Goal: Navigation & Orientation: Find specific page/section

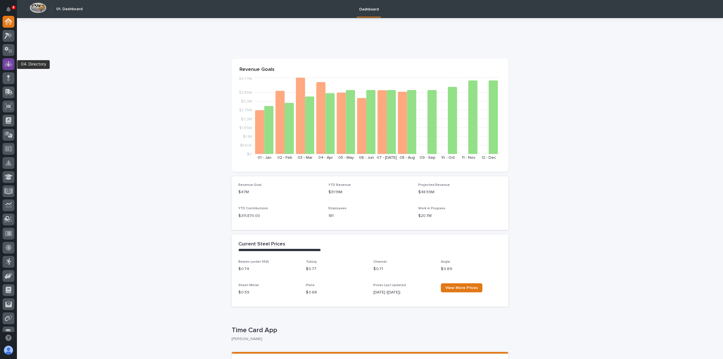
click at [9, 63] on icon at bounding box center [8, 64] width 3 height 6
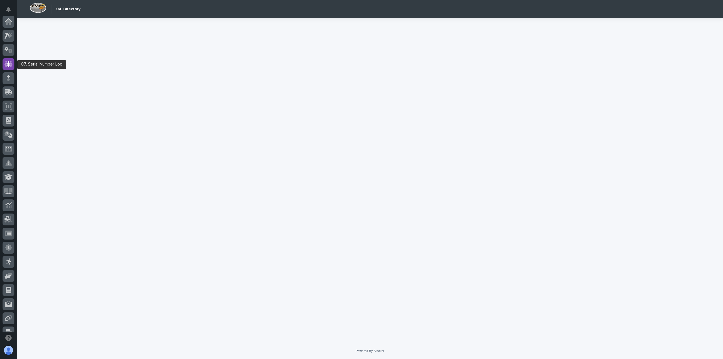
scroll to position [42, 0]
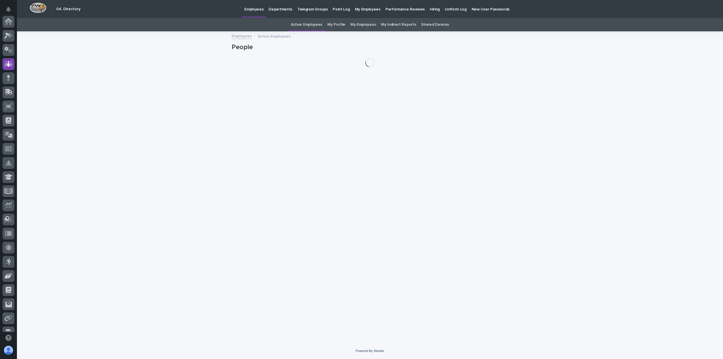
scroll to position [42, 0]
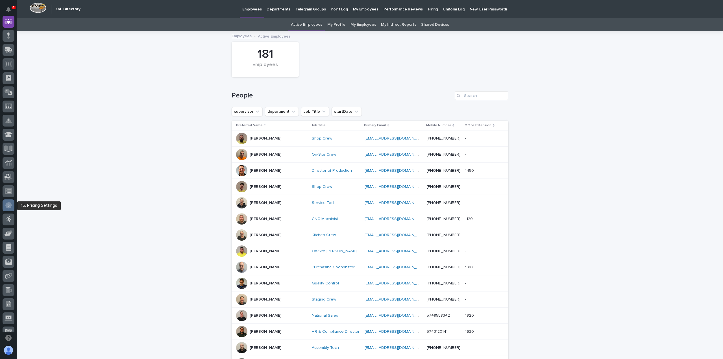
click at [9, 202] on icon at bounding box center [8, 205] width 6 height 6
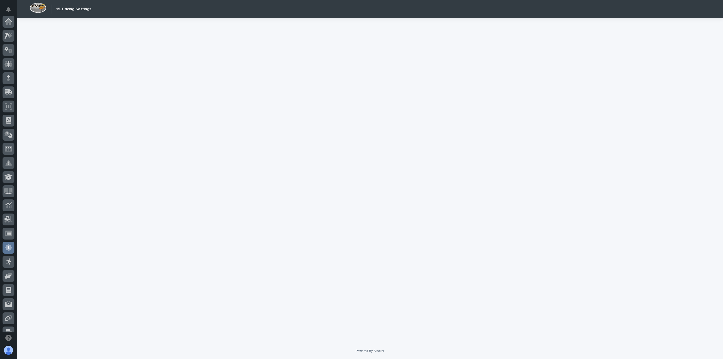
scroll to position [107, 0]
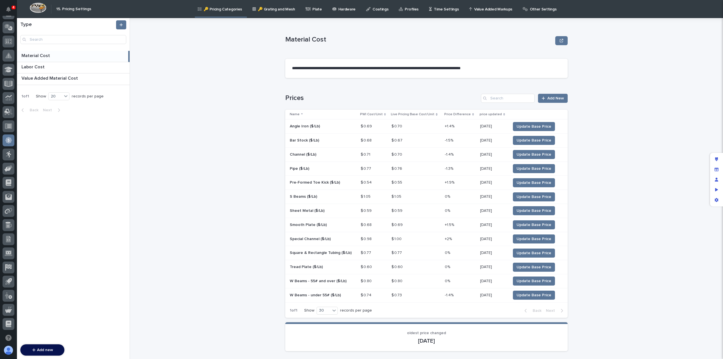
click at [436, 7] on p "Time Settings" at bounding box center [446, 6] width 25 height 12
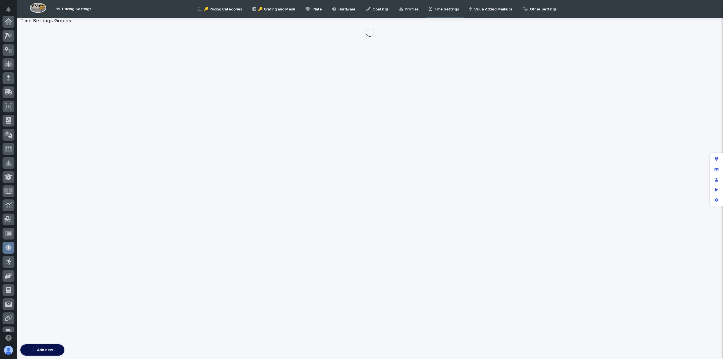
scroll to position [107, 0]
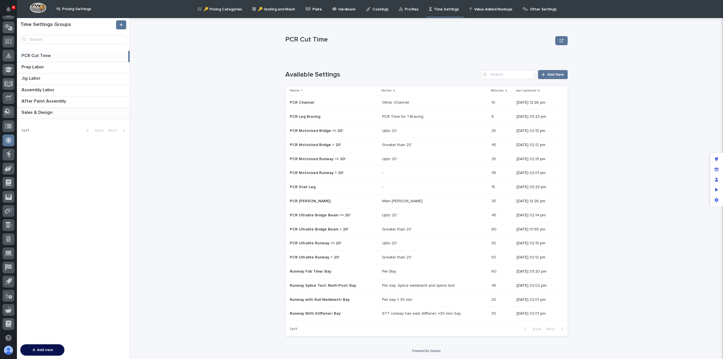
click at [45, 112] on p "Sales & Design" at bounding box center [37, 112] width 32 height 6
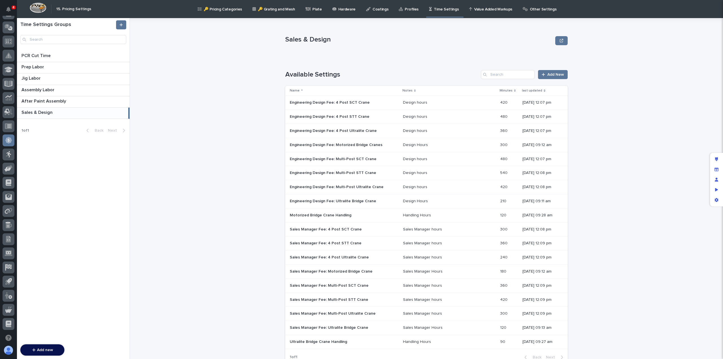
click at [330, 217] on div "Motorized Bridge Crane Handling Motorized Bridge Crane Handling" at bounding box center [344, 215] width 109 height 9
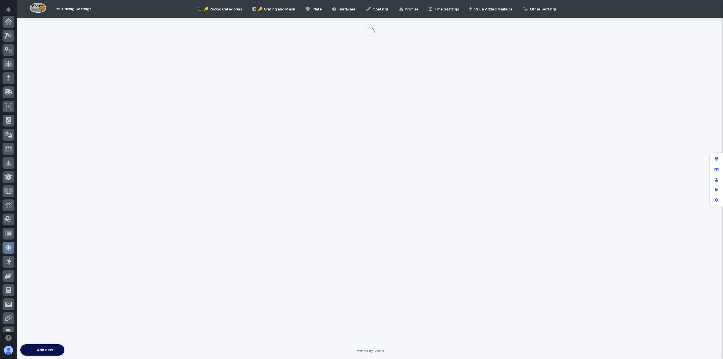
scroll to position [107, 0]
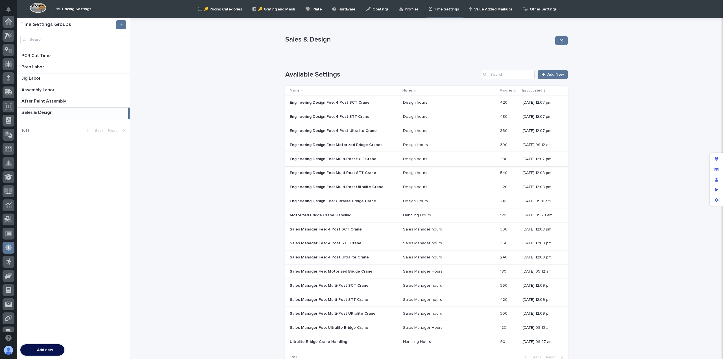
scroll to position [107, 0]
click at [333, 198] on p "Engineering Design Fee: Ultralite Bridge Crane" at bounding box center [334, 201] width 88 height 6
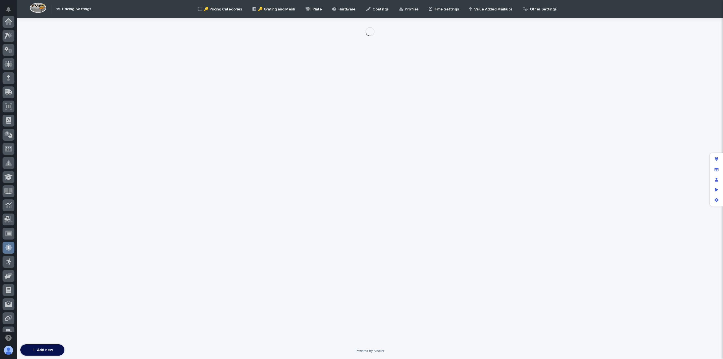
scroll to position [107, 0]
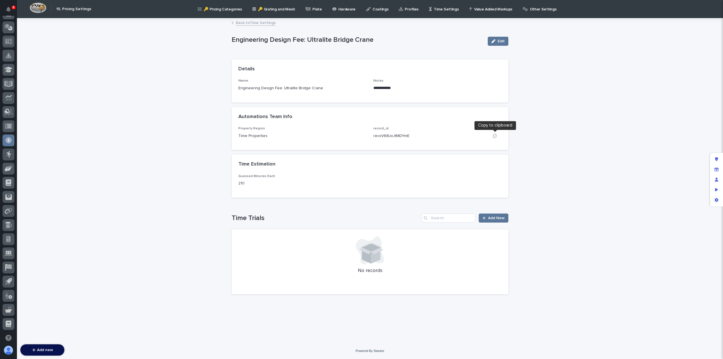
click at [492, 134] on icon "button" at bounding box center [494, 136] width 5 height 5
click at [248, 21] on link "Back to Time Settings" at bounding box center [256, 22] width 40 height 6
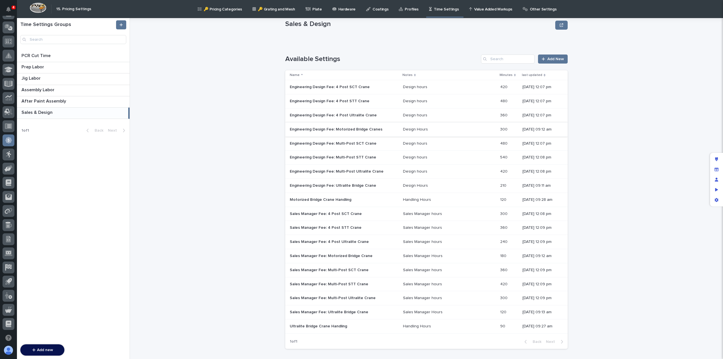
scroll to position [24, 0]
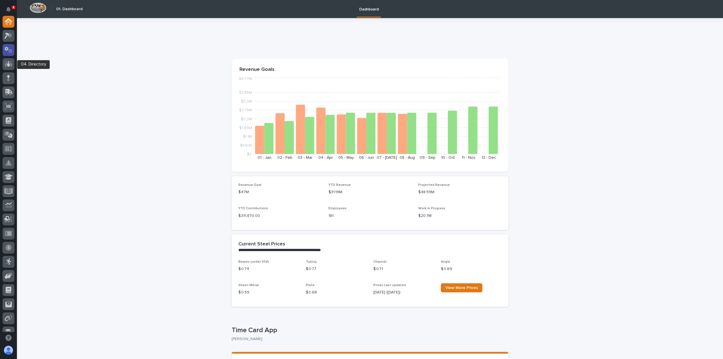
click at [11, 56] on link at bounding box center [9, 50] width 12 height 12
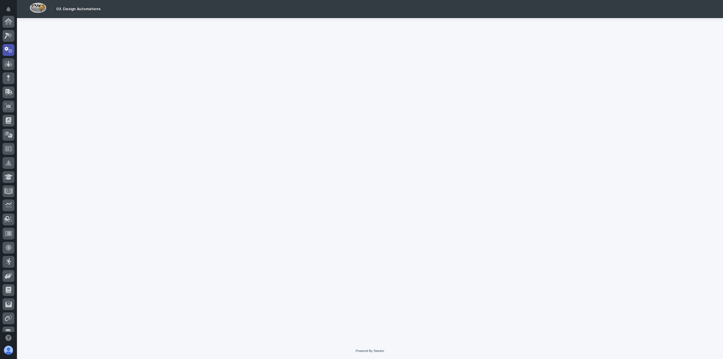
scroll to position [28, 0]
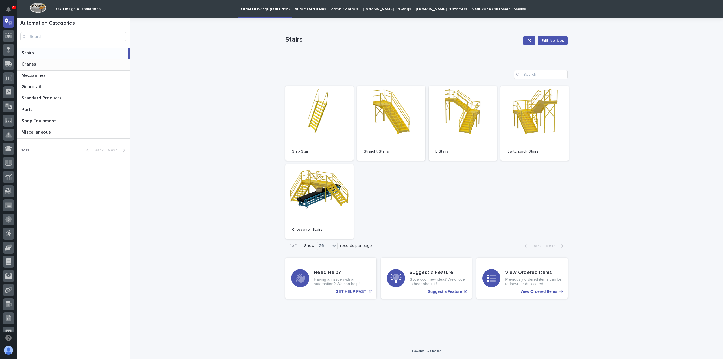
click at [47, 64] on p at bounding box center [74, 64] width 106 height 5
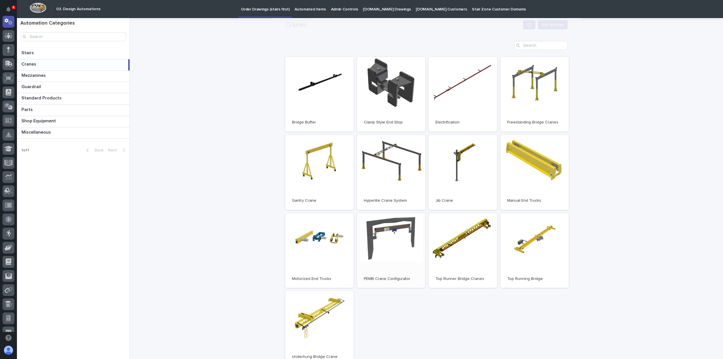
scroll to position [56, 0]
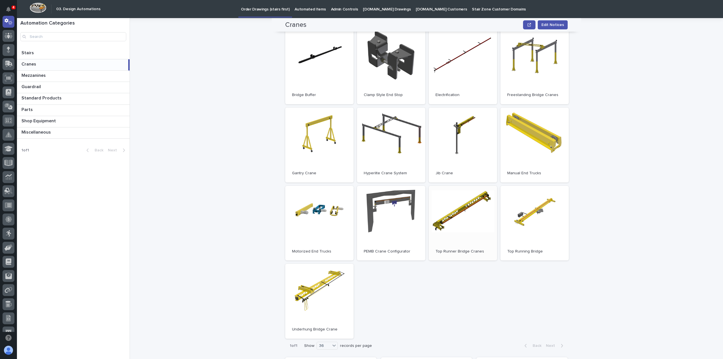
click at [458, 226] on link "Open" at bounding box center [462, 223] width 68 height 75
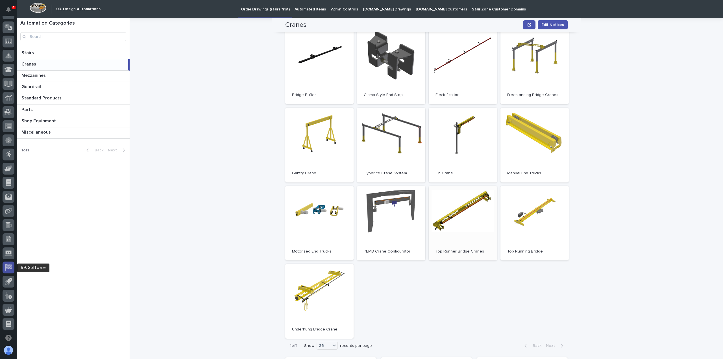
click at [12, 266] on div at bounding box center [9, 267] width 12 height 12
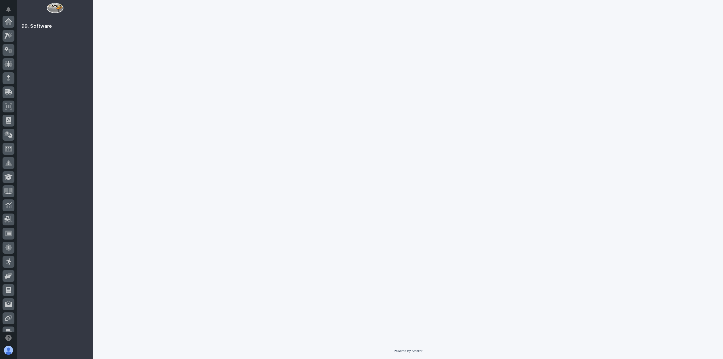
scroll to position [107, 0]
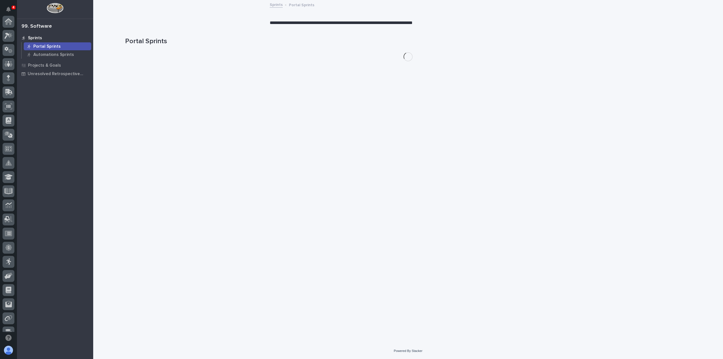
scroll to position [107, 0]
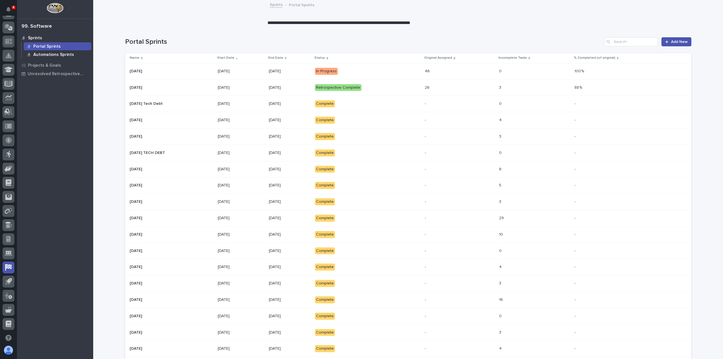
click at [68, 57] on p "Automations Sprints" at bounding box center [53, 54] width 41 height 5
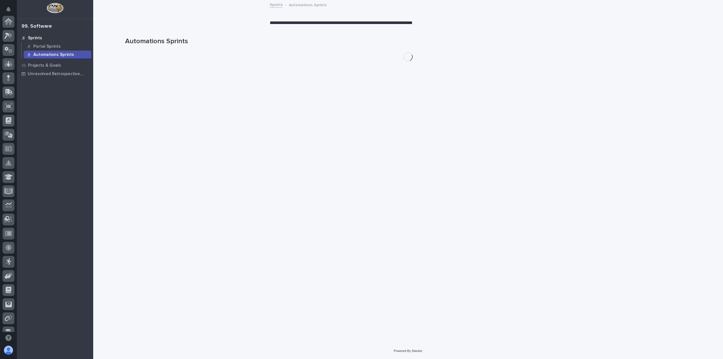
scroll to position [107, 0]
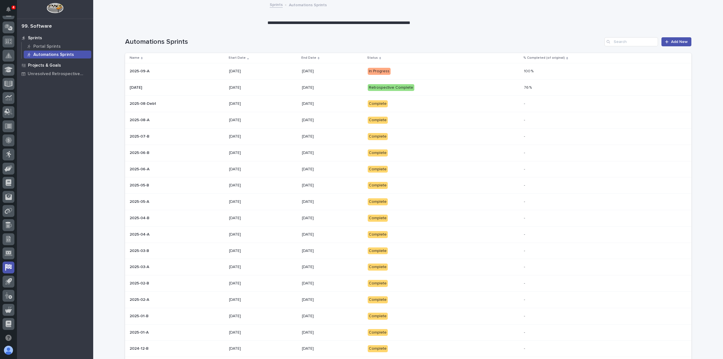
click at [39, 65] on p "Projects & Goals" at bounding box center [44, 65] width 33 height 5
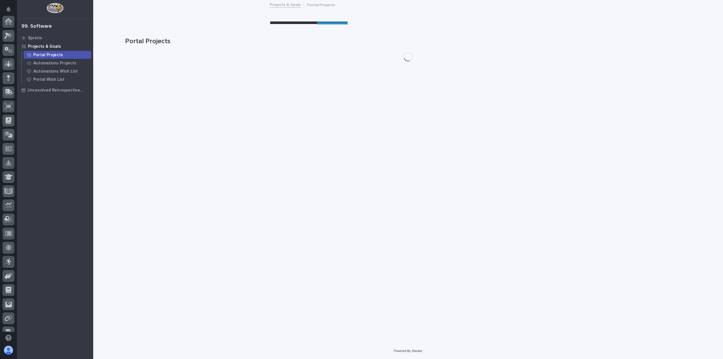
scroll to position [107, 0]
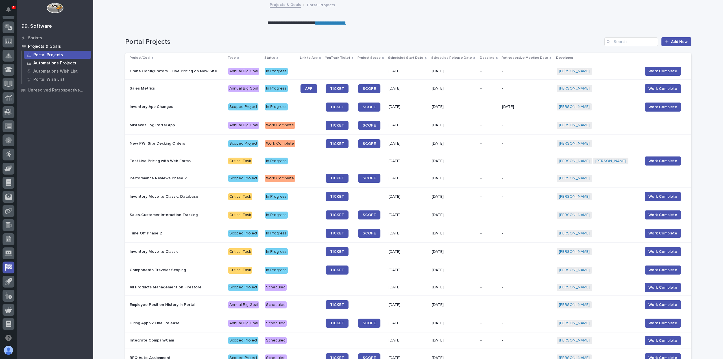
click at [55, 63] on p "Automations Projects" at bounding box center [54, 63] width 43 height 5
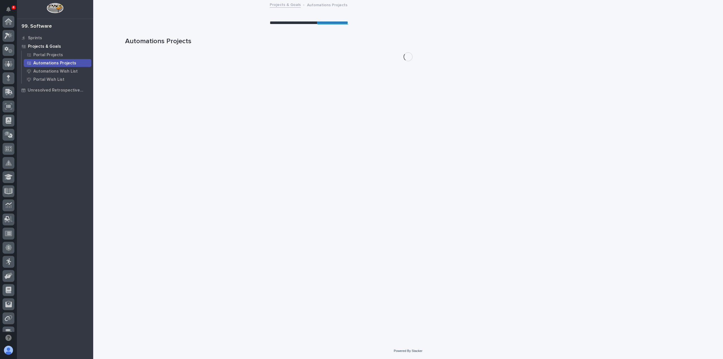
scroll to position [107, 0]
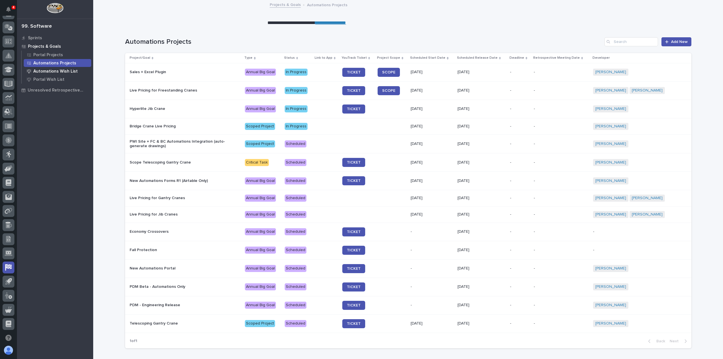
click at [62, 71] on p "Automations Wish List" at bounding box center [55, 71] width 44 height 5
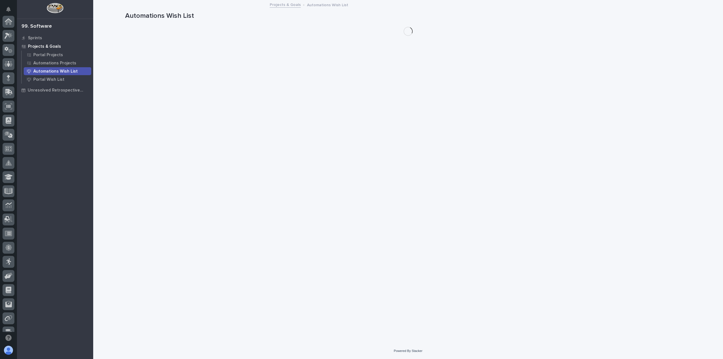
scroll to position [107, 0]
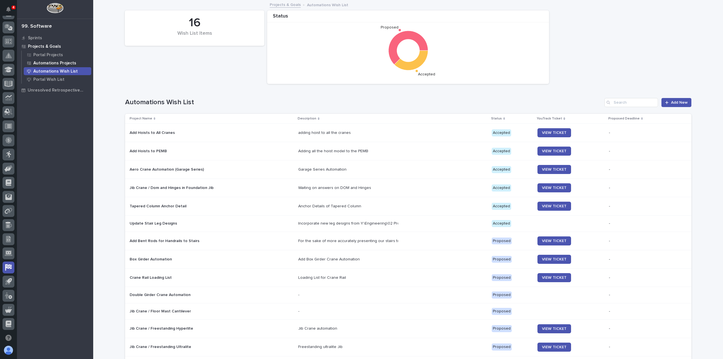
click at [60, 64] on p "Automations Projects" at bounding box center [54, 63] width 43 height 5
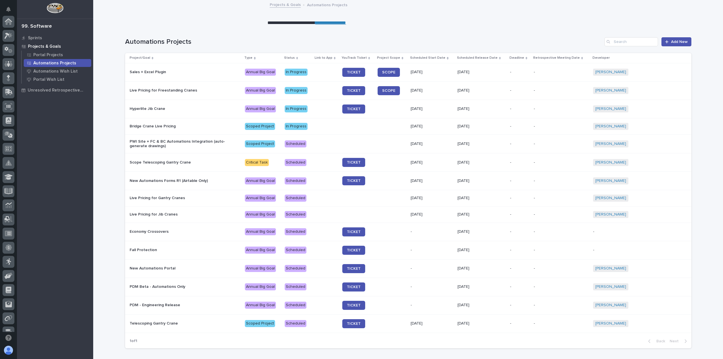
scroll to position [107, 0]
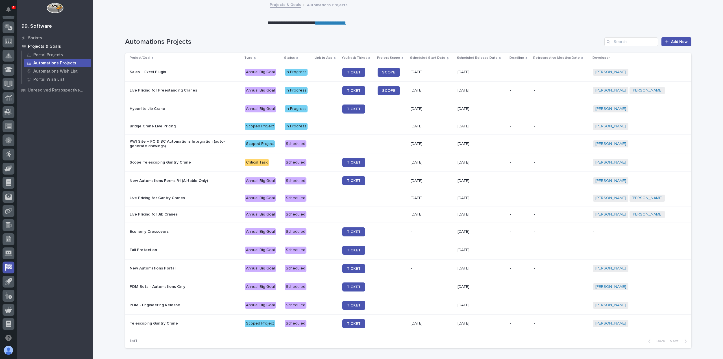
click at [338, 23] on link "**********" at bounding box center [330, 23] width 31 height 4
